Goal: Find specific page/section

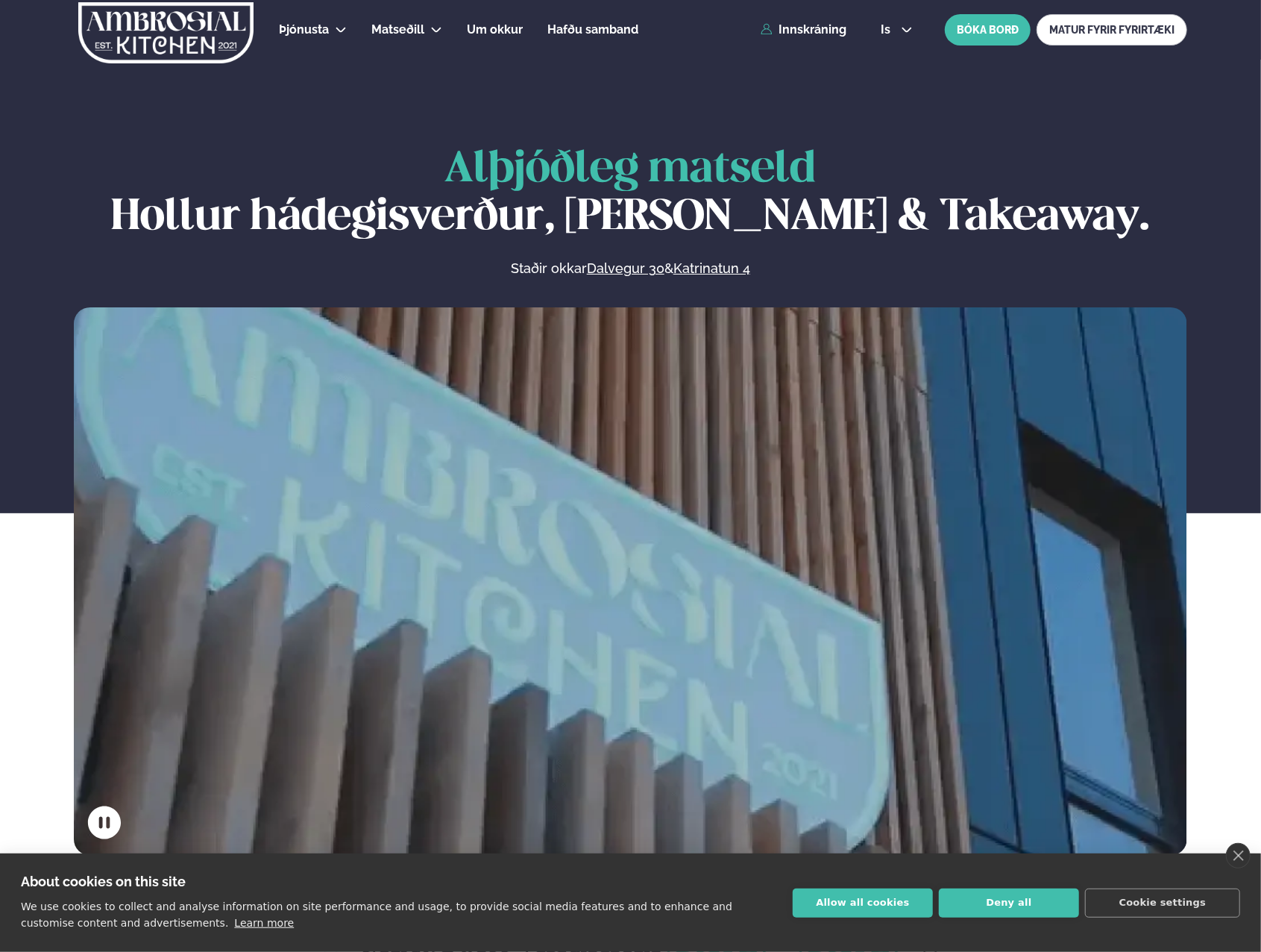
click at [398, 25] on span "Matseðill" at bounding box center [397, 29] width 53 height 14
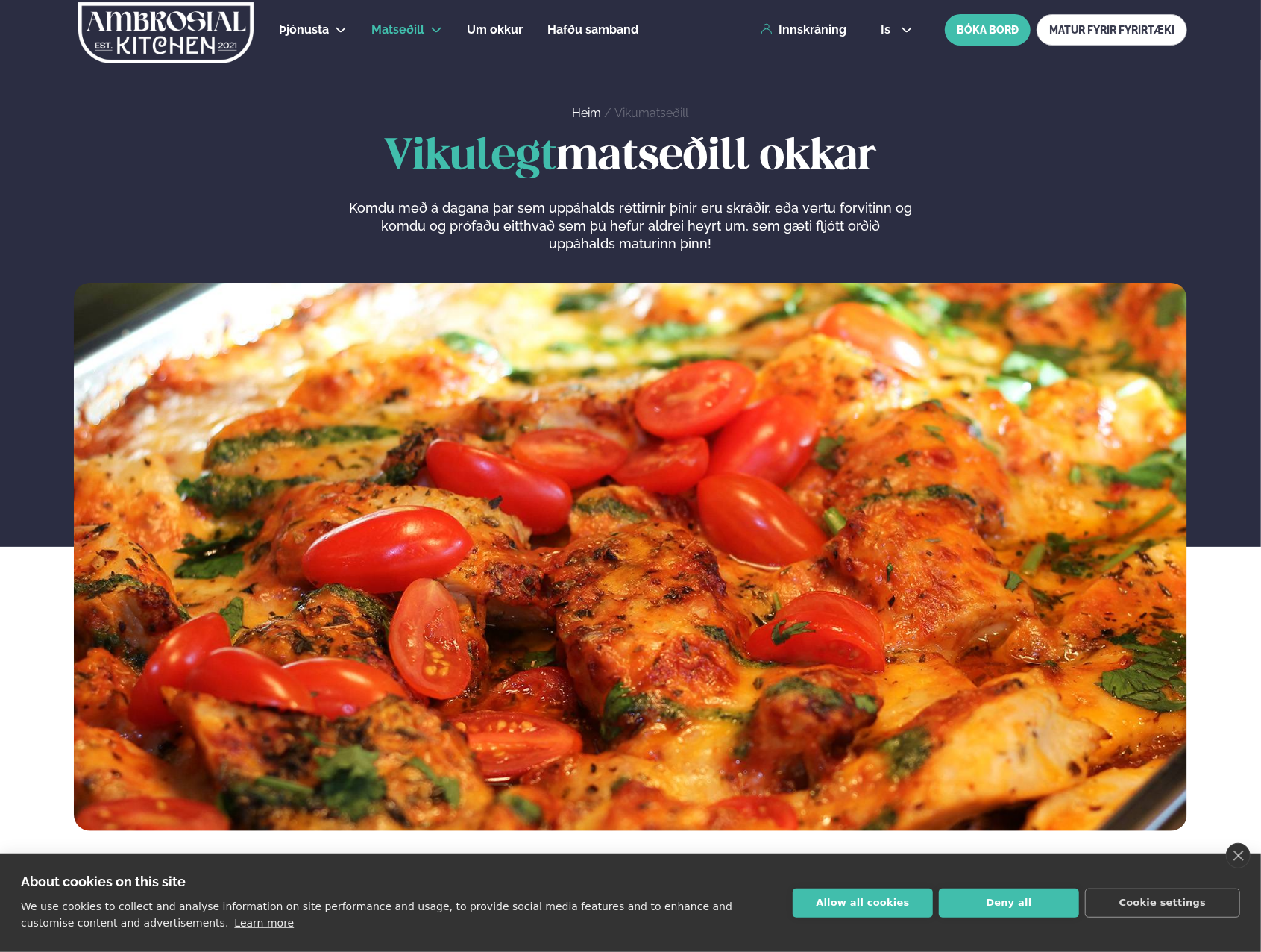
click at [417, 71] on link "Dalvegur 30" at bounding box center [431, 73] width 74 height 12
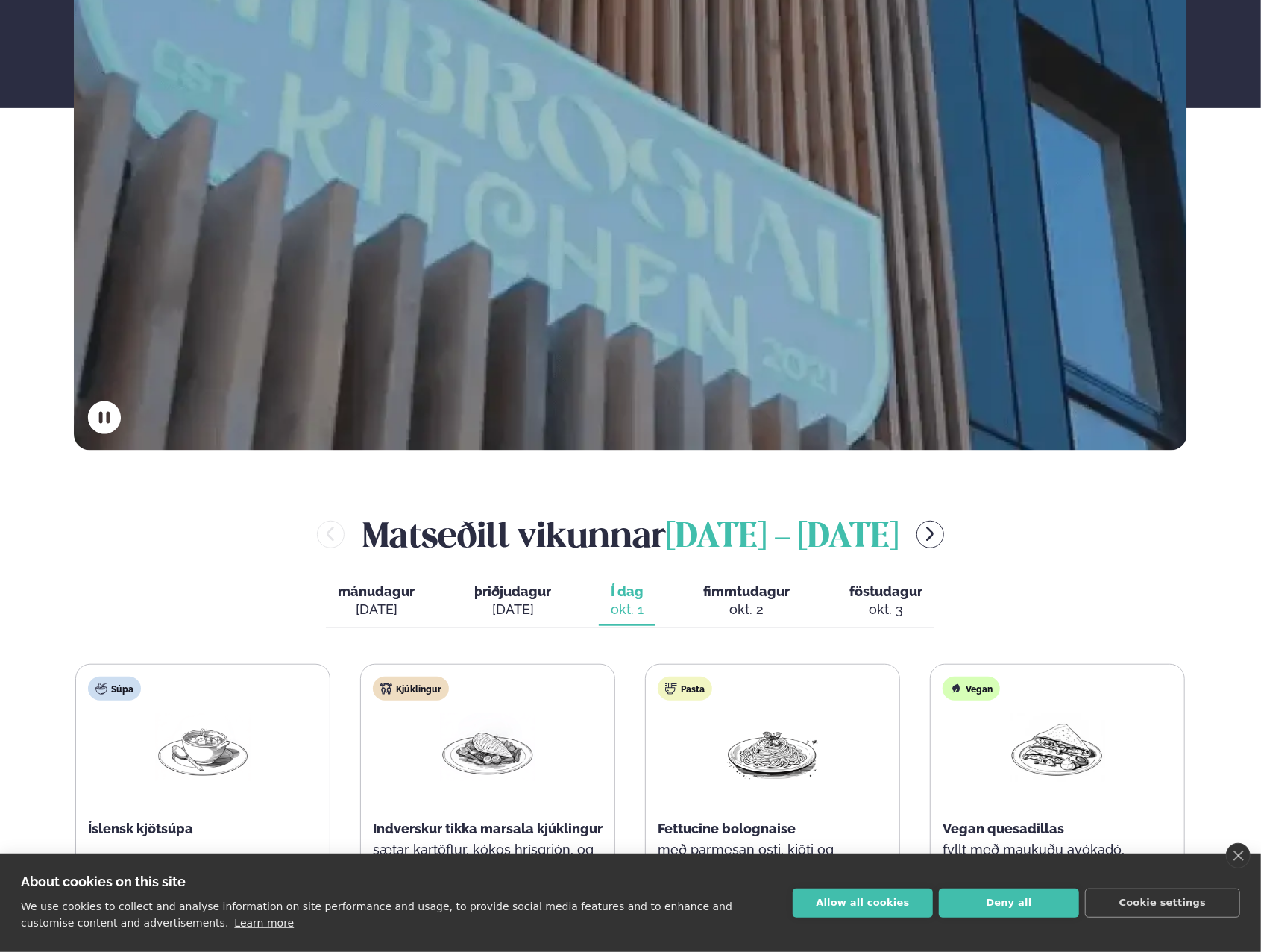
scroll to position [746, 0]
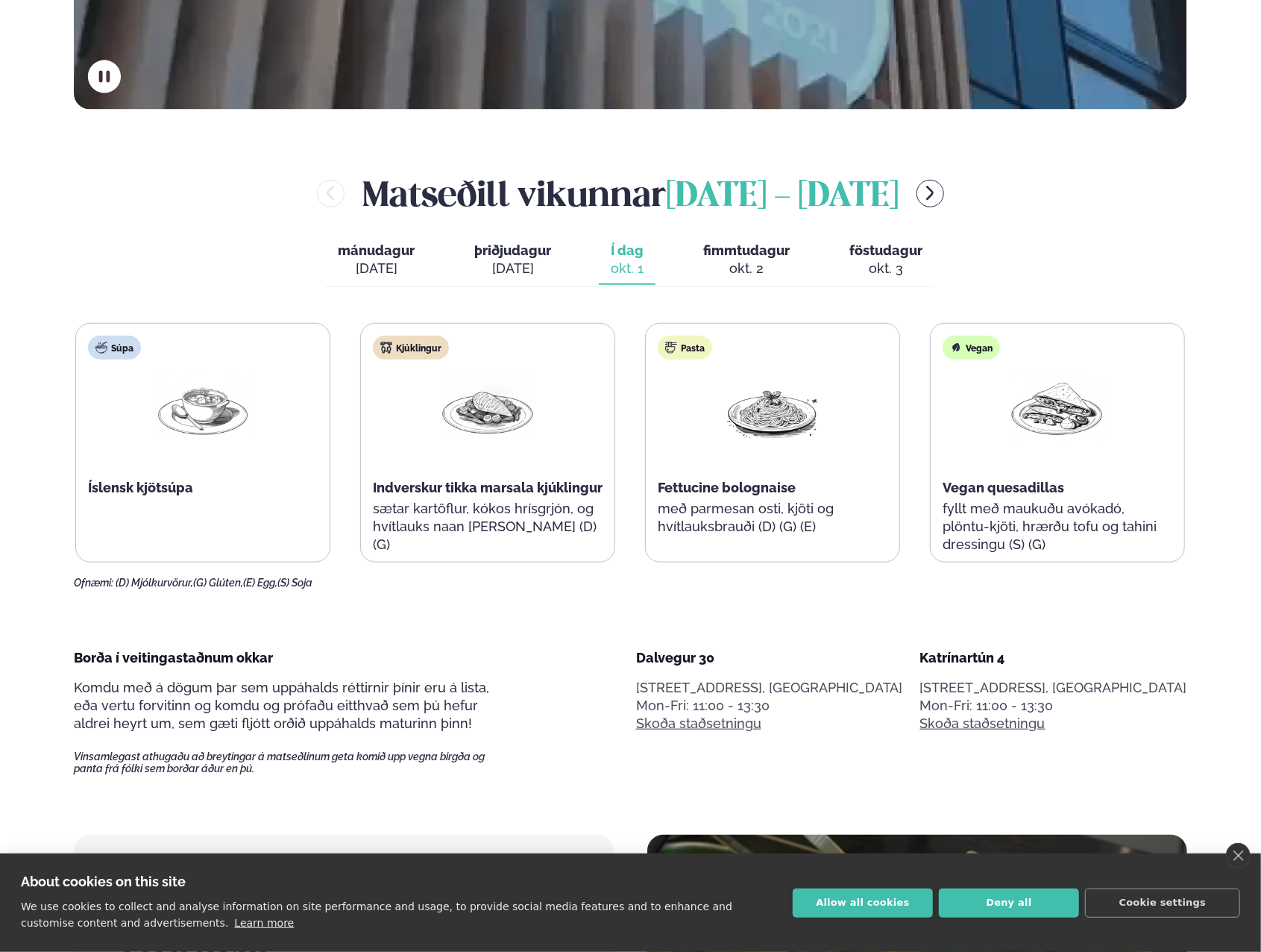
click at [751, 262] on div "okt. 2" at bounding box center [747, 268] width 87 height 18
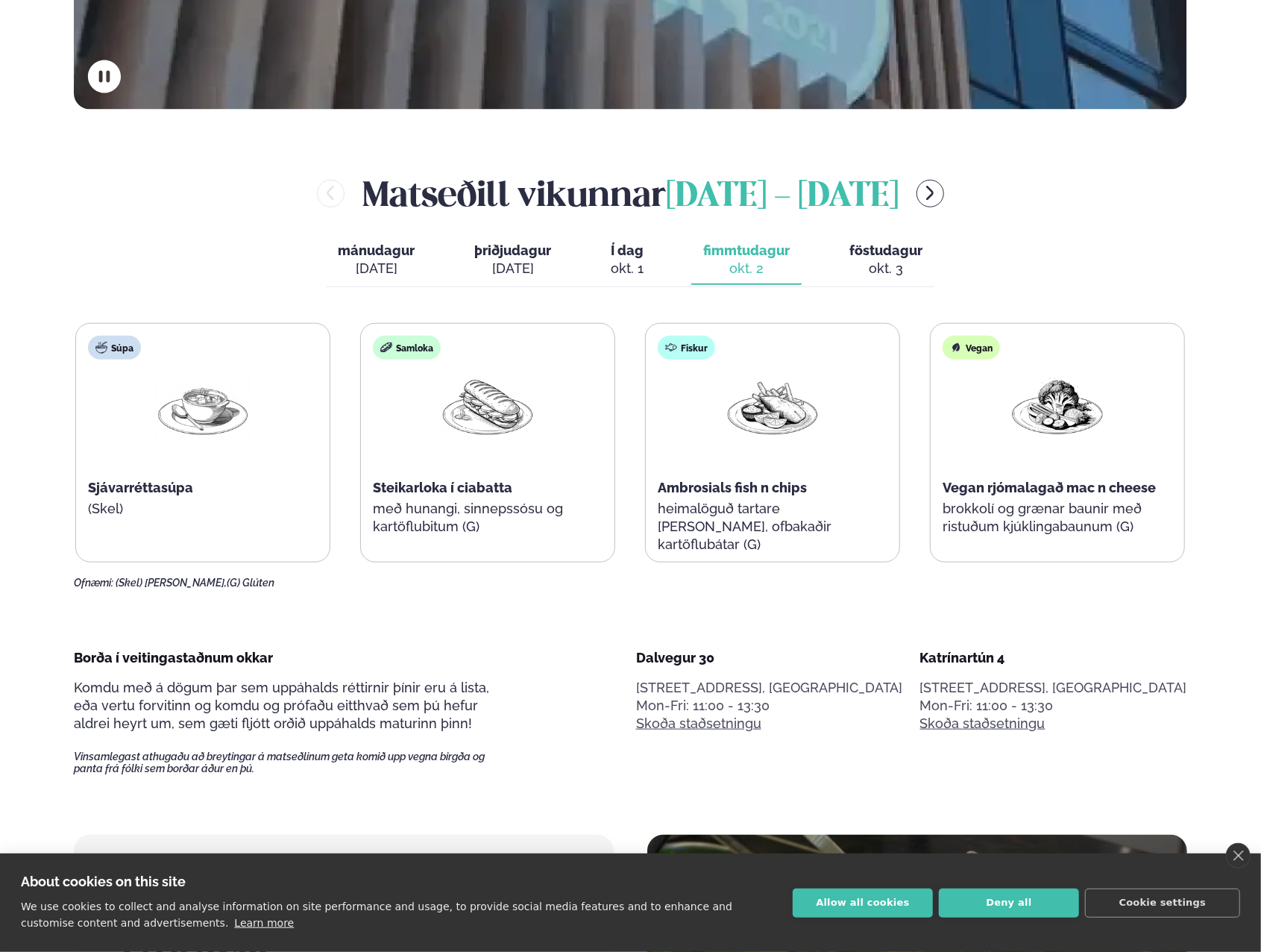
click at [869, 254] on span "föstudagur" at bounding box center [886, 249] width 73 height 16
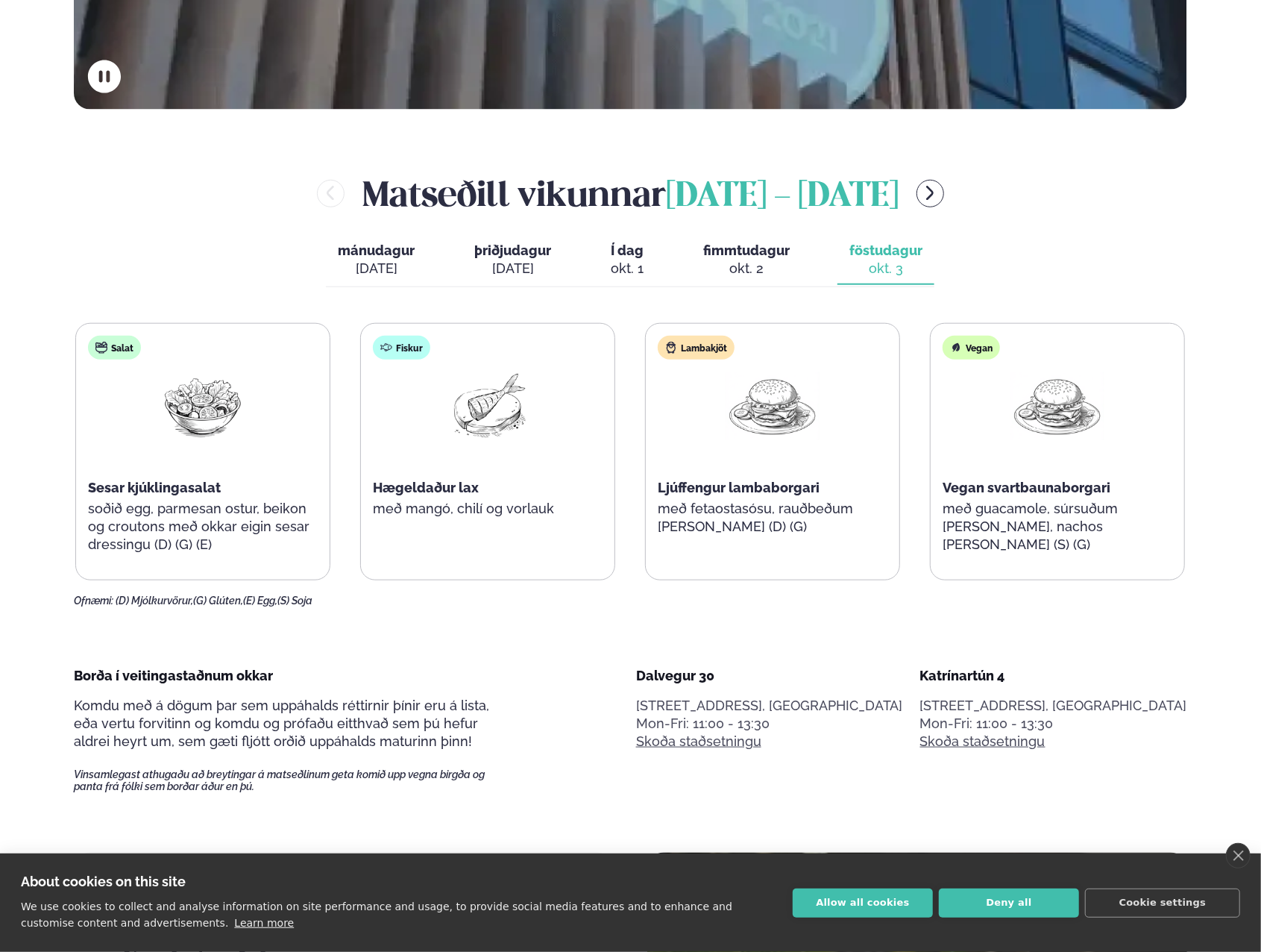
click at [622, 258] on span "Í dag" at bounding box center [627, 251] width 33 height 18
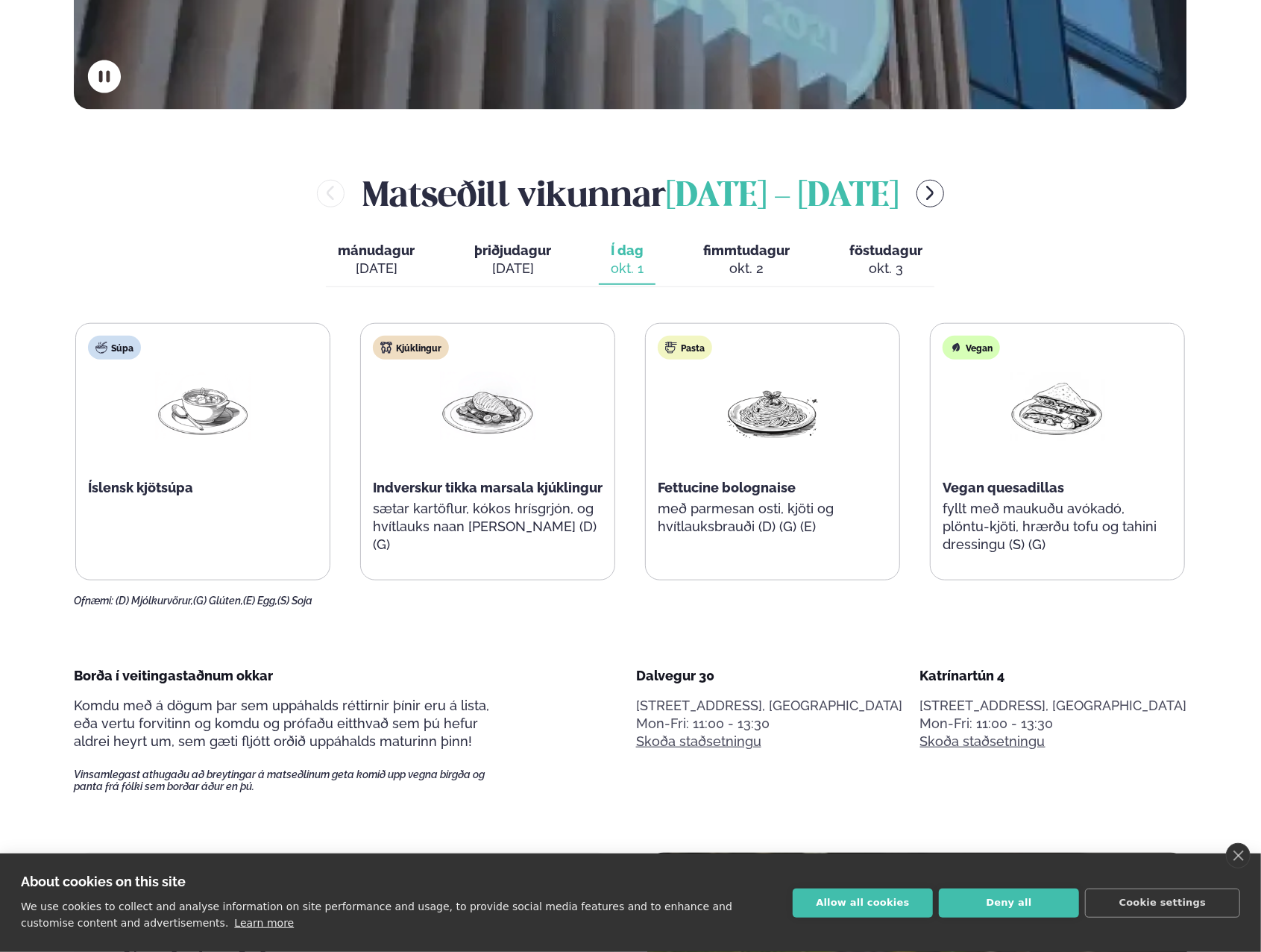
click at [746, 254] on span "fimmtudagur" at bounding box center [747, 249] width 87 height 16
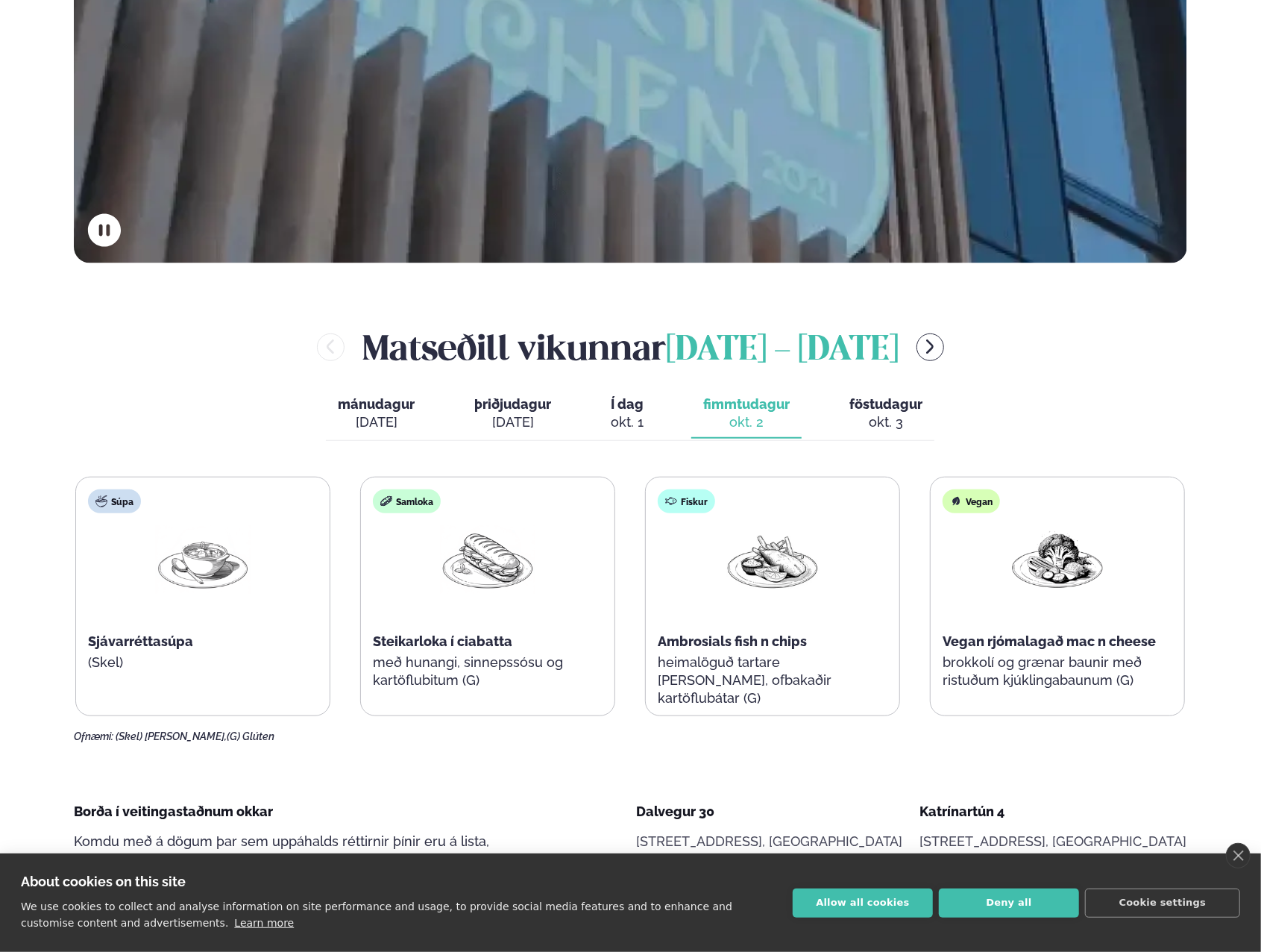
scroll to position [671, 0]
